Goal: Information Seeking & Learning: Learn about a topic

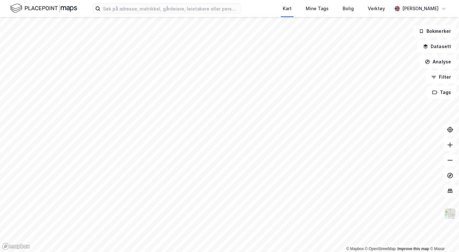
click at [143, 14] on div "Kart Mine Tags Bolig Verktøy Markus Jæger" at bounding box center [229, 8] width 459 height 17
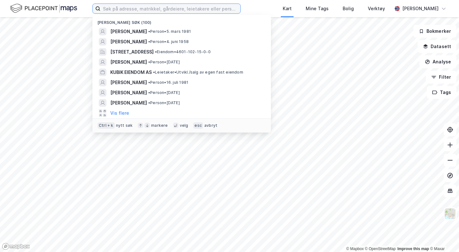
click at [143, 10] on input at bounding box center [170, 9] width 140 height 10
paste input "Kim Hannisdal"
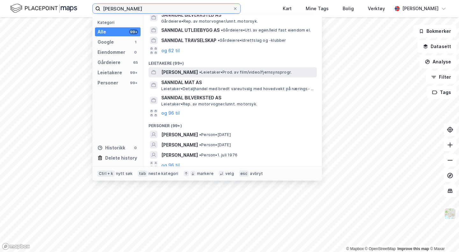
scroll to position [42, 0]
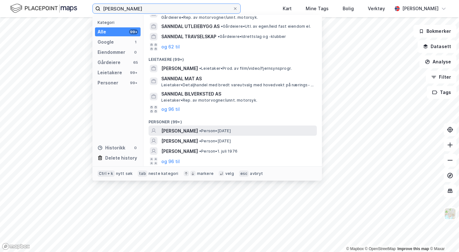
type input "Kim Hannisdal"
click at [198, 133] on span "KIM HANNIBAL HANNISDAL" at bounding box center [179, 131] width 37 height 8
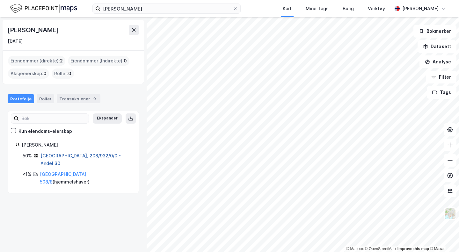
click at [68, 156] on link "[GEOGRAPHIC_DATA], 208/932/0/0 - Andel 30" at bounding box center [80, 159] width 80 height 13
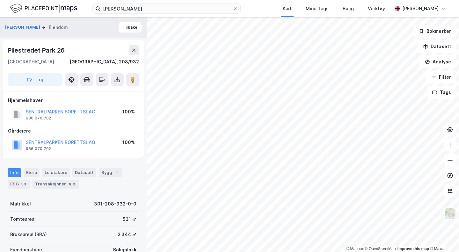
scroll to position [53, 0]
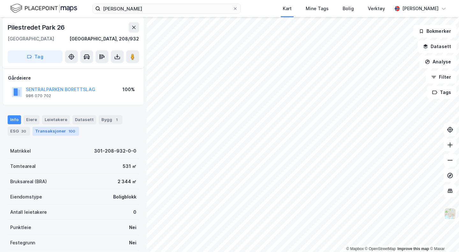
click at [48, 135] on div "Transaksjoner 100" at bounding box center [55, 131] width 47 height 9
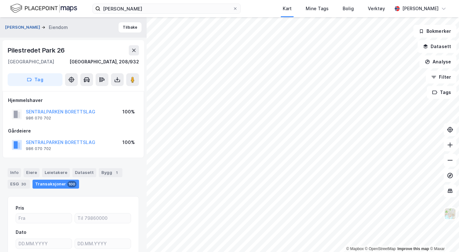
click at [30, 26] on button "HANNISDAL KIM HANNIBAL" at bounding box center [23, 27] width 36 height 6
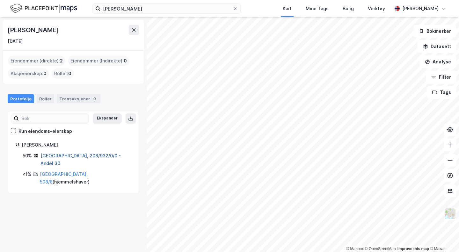
click at [96, 157] on link "[GEOGRAPHIC_DATA], 208/932/0/0 - Andel 30" at bounding box center [80, 159] width 80 height 13
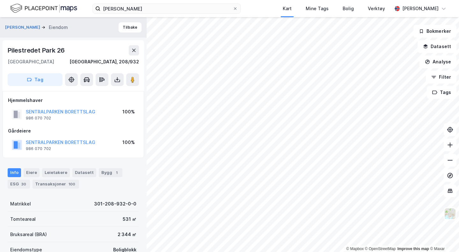
scroll to position [0, 0]
click at [19, 184] on div "ESG 30" at bounding box center [19, 183] width 22 height 9
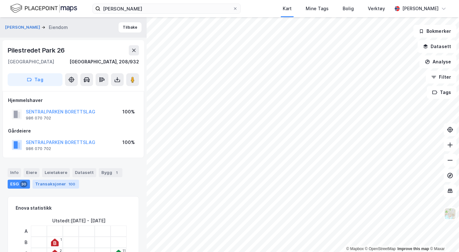
scroll to position [106, 0]
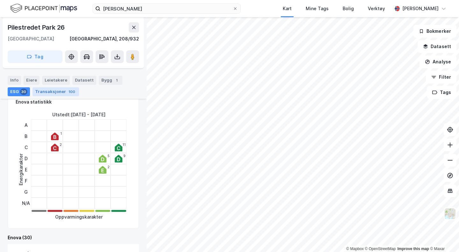
click at [57, 89] on div "Transaksjoner 100" at bounding box center [55, 91] width 47 height 9
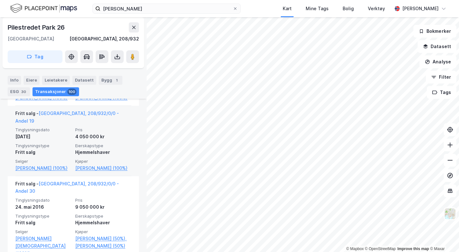
scroll to position [1964, 0]
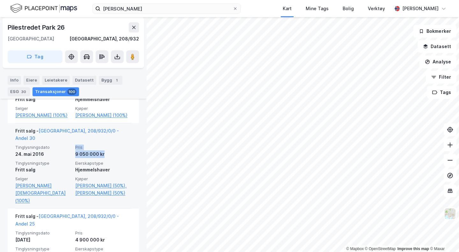
drag, startPoint x: 118, startPoint y: 139, endPoint x: 66, endPoint y: 140, distance: 51.3
click at [66, 145] on div "Tinglysningsdato 24. mai 2016 Pris 9 050 000 kr Tinglysningstype Fritt salg Eie…" at bounding box center [73, 175] width 116 height 60
click at [106, 150] on div "9 050 000 kr" at bounding box center [103, 154] width 56 height 8
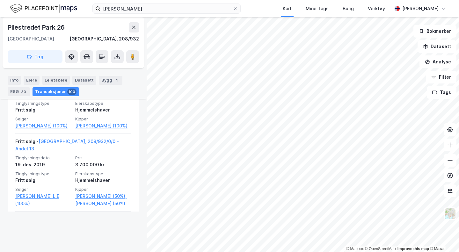
scroll to position [1168, 0]
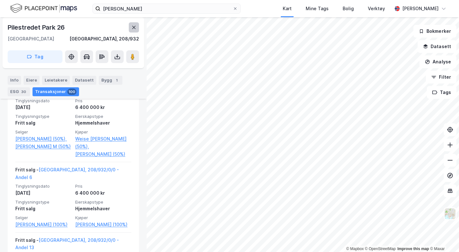
click at [133, 26] on icon at bounding box center [134, 27] width 4 height 3
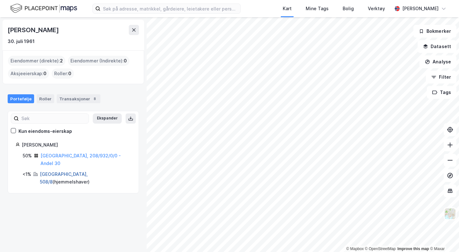
click at [49, 171] on link "[GEOGRAPHIC_DATA], 508/8" at bounding box center [64, 177] width 48 height 13
drag, startPoint x: 54, startPoint y: 32, endPoint x: 0, endPoint y: 29, distance: 54.6
click at [0, 29] on div "[PERSON_NAME] [DATE] Eiendommer (direkte) : 2 Eiendommer (Indirekte) : 0 Aksjee…" at bounding box center [73, 134] width 147 height 235
copy div "[PERSON_NAME]"
click at [112, 37] on div "[PERSON_NAME] [DATE]" at bounding box center [73, 35] width 131 height 20
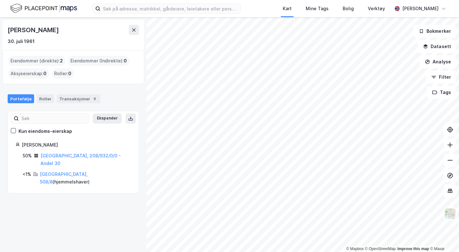
click at [141, 32] on div "[PERSON_NAME] [DATE]" at bounding box center [73, 35] width 141 height 31
click at [132, 27] on icon at bounding box center [133, 29] width 5 height 5
